Goal: Find specific page/section: Find specific page/section

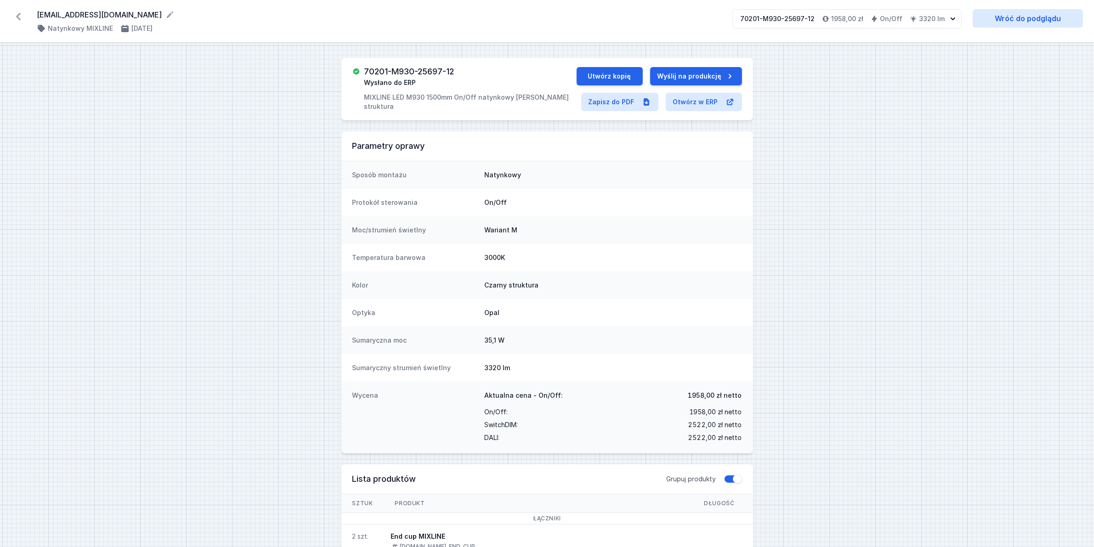
click at [22, 19] on icon at bounding box center [18, 16] width 15 height 15
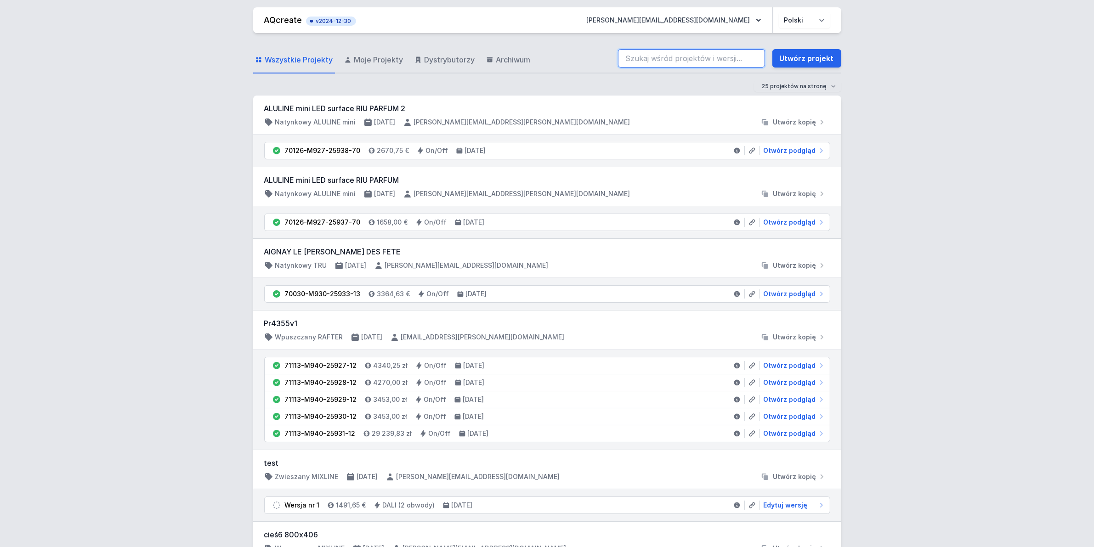
click at [683, 60] on input "search" at bounding box center [691, 58] width 147 height 18
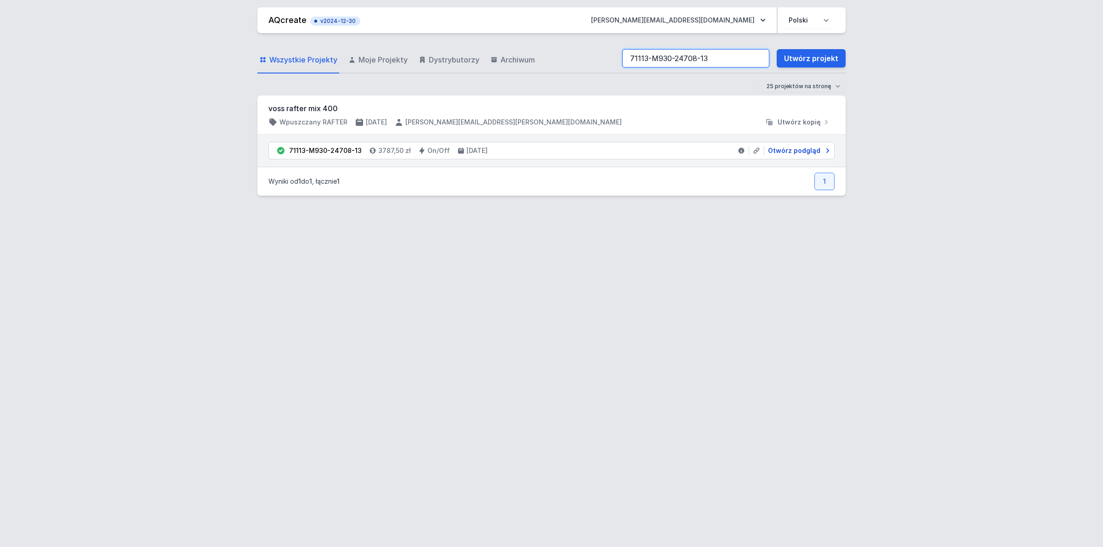
type input "71113-M930-24708-13"
click at [807, 150] on span "Otwórz podgląd" at bounding box center [794, 150] width 52 height 9
select select "M"
select select "3000"
